Goal: Navigation & Orientation: Find specific page/section

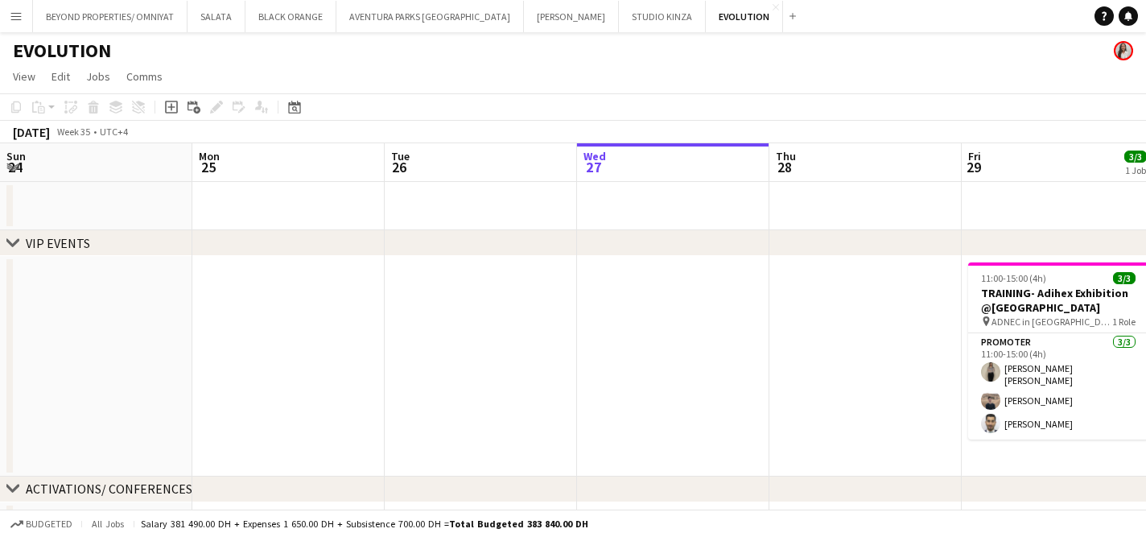
scroll to position [0, 369]
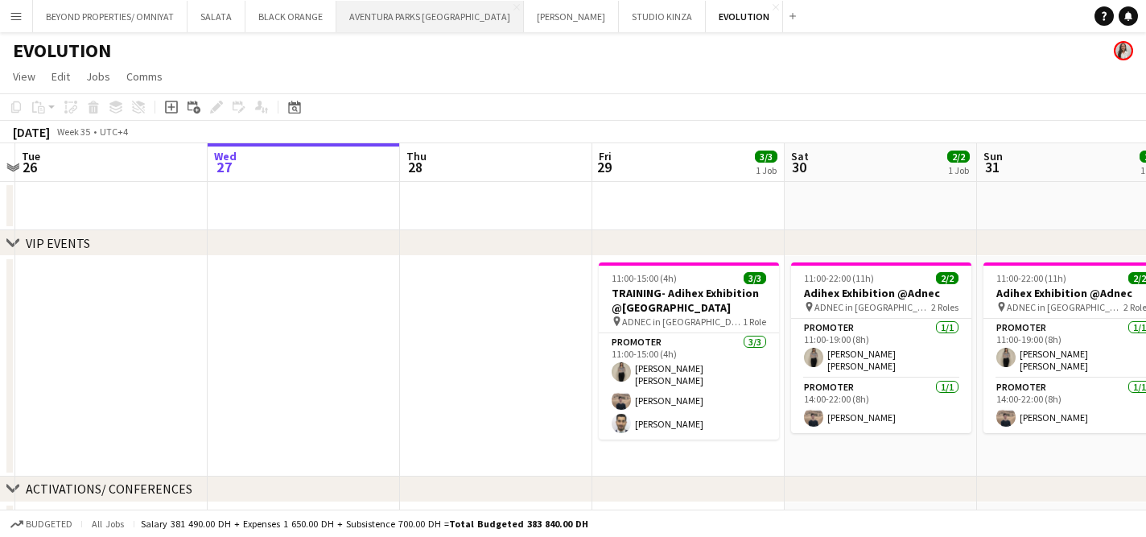
click at [399, 19] on button "AVENTURA PARKS DUBAI Close" at bounding box center [429, 16] width 187 height 31
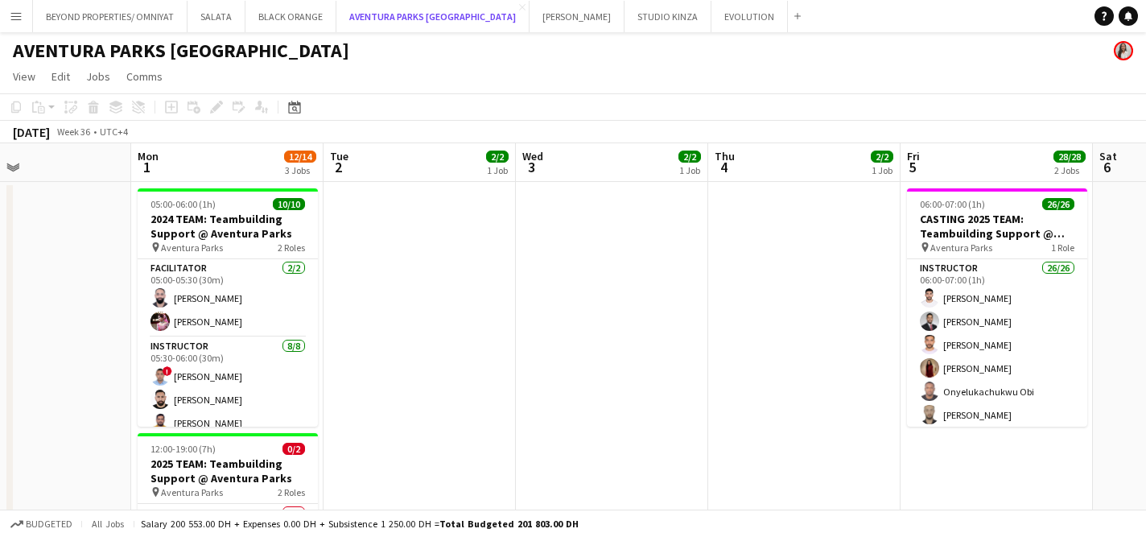
scroll to position [0, 430]
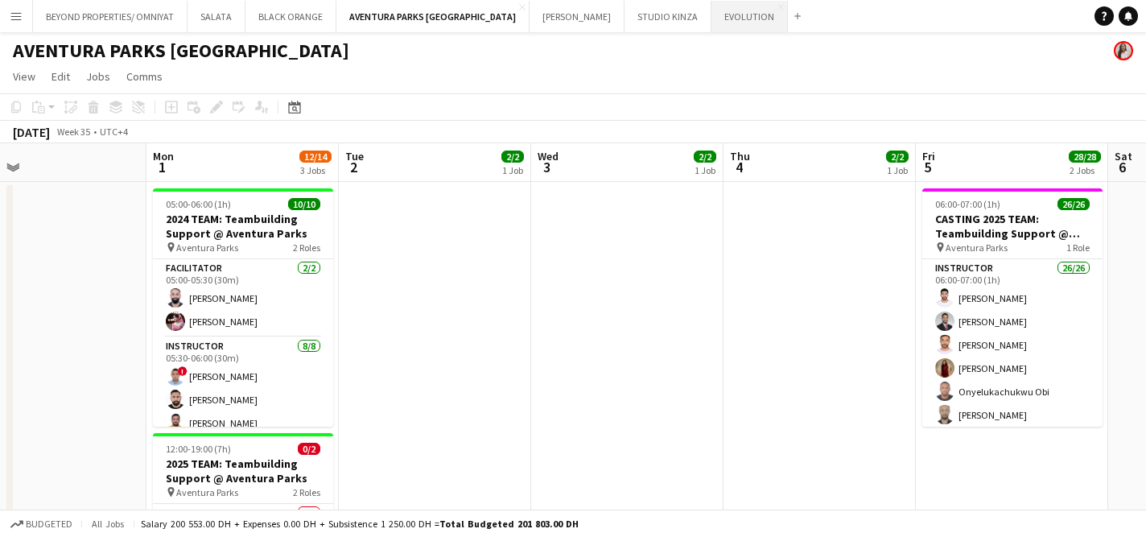
click at [711, 14] on button "EVOLUTION Close" at bounding box center [749, 16] width 76 height 31
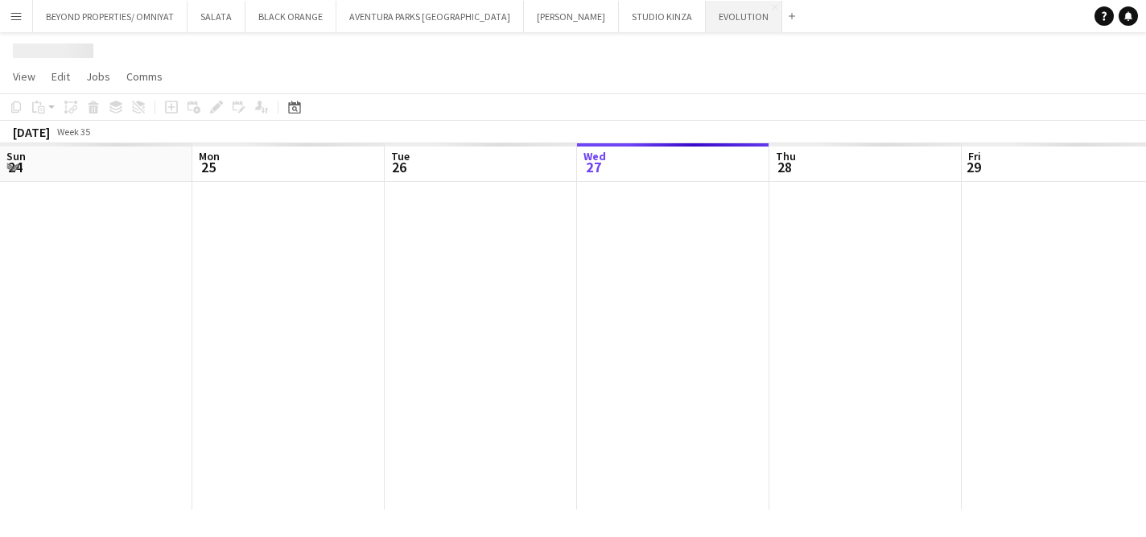
scroll to position [0, 385]
